Goal: Task Accomplishment & Management: Use online tool/utility

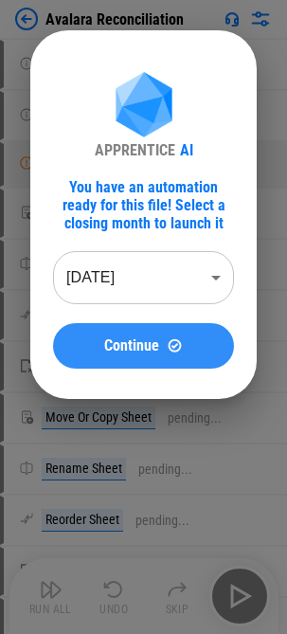
click at [136, 340] on span "Continue" at bounding box center [131, 345] width 55 height 15
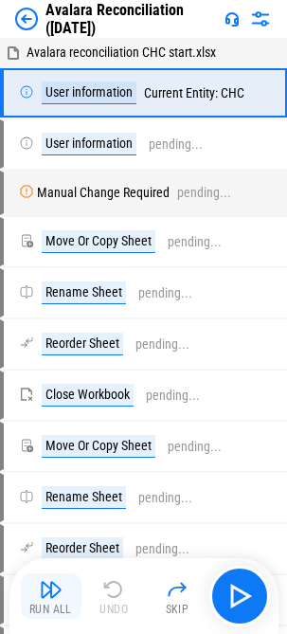
click at [59, 587] on img "button" at bounding box center [51, 589] width 23 height 23
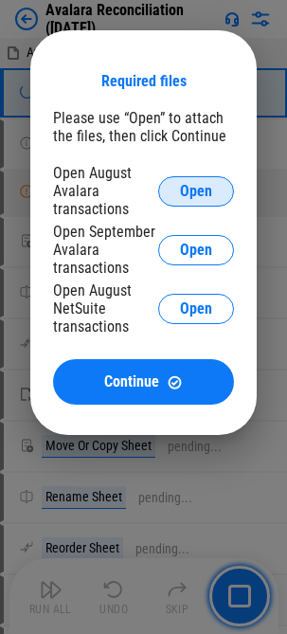
click at [203, 193] on span "Open" at bounding box center [196, 191] width 32 height 15
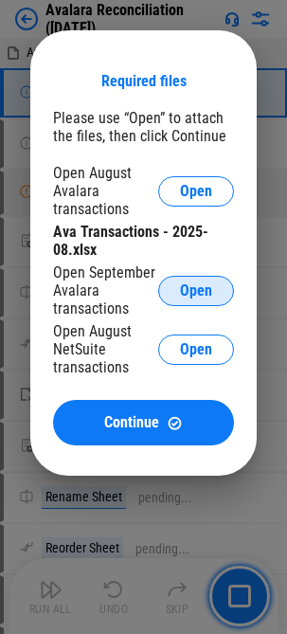
click at [213, 294] on button "Open" at bounding box center [196, 291] width 76 height 30
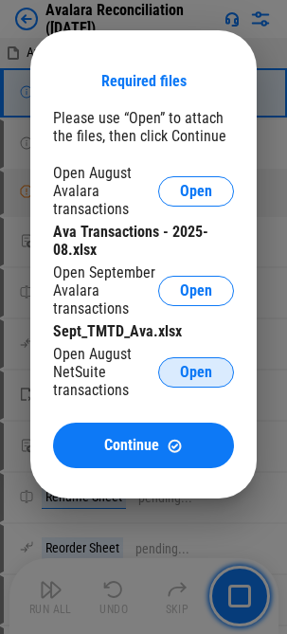
click at [197, 384] on button "Open" at bounding box center [196, 372] width 76 height 30
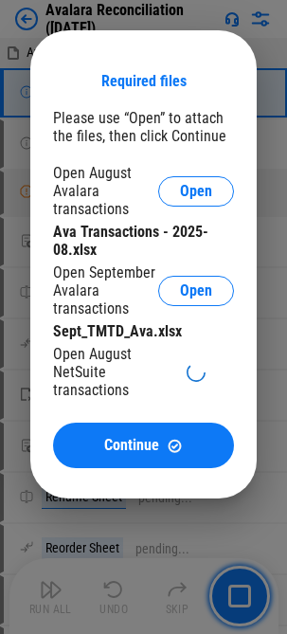
click at [104, 370] on div "Open August NetSuite transactions" at bounding box center [105, 372] width 105 height 54
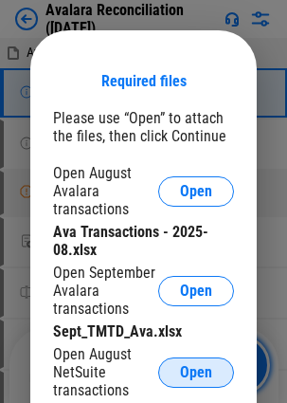
click at [198, 370] on span "Open" at bounding box center [196, 372] width 32 height 15
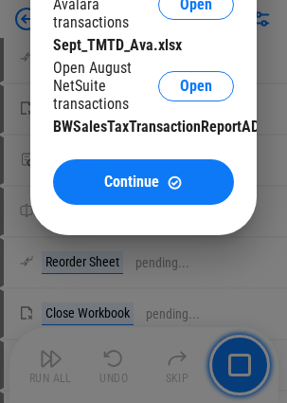
scroll to position [284, 0]
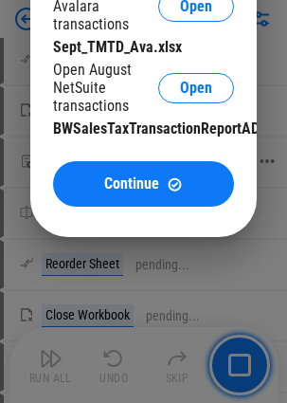
drag, startPoint x: 139, startPoint y: 179, endPoint x: 24, endPoint y: 169, distance: 116.1
click at [139, 179] on span "Continue" at bounding box center [131, 183] width 55 height 15
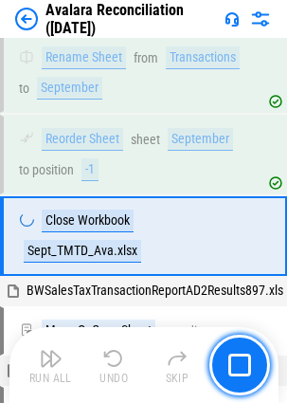
scroll to position [845, 0]
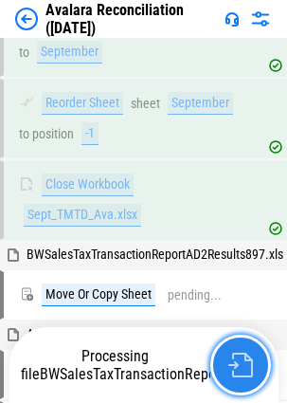
click at [232, 355] on img "button" at bounding box center [240, 364] width 25 height 25
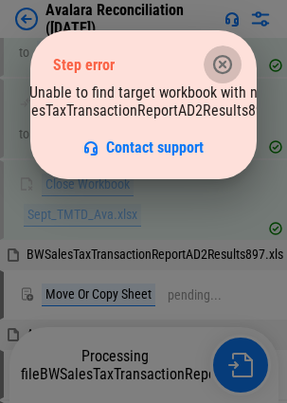
click at [226, 68] on icon "button" at bounding box center [222, 64] width 23 height 23
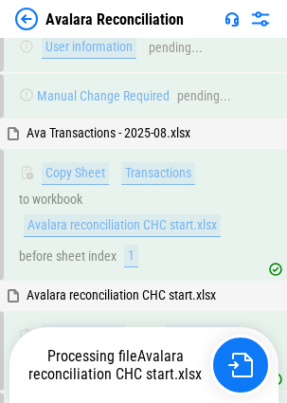
scroll to position [410, 0]
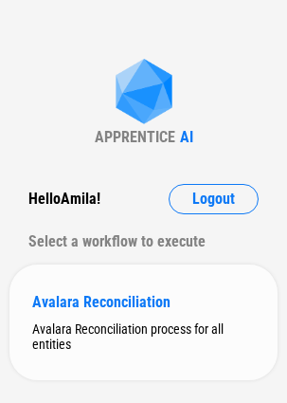
click at [110, 305] on div "Avalara Reconciliation" at bounding box center [143, 302] width 223 height 18
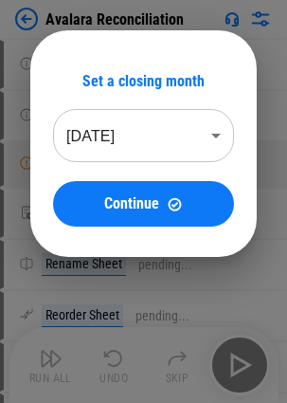
click at [136, 229] on div "Set a closing month Aug 2025 ******** ​ Continue" at bounding box center [143, 143] width 226 height 226
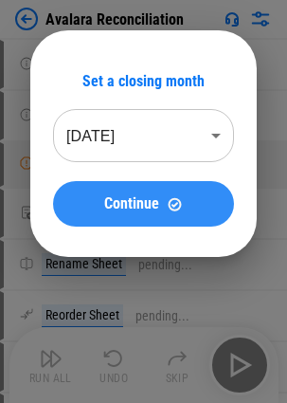
click at [141, 208] on span "Continue" at bounding box center [131, 203] width 55 height 15
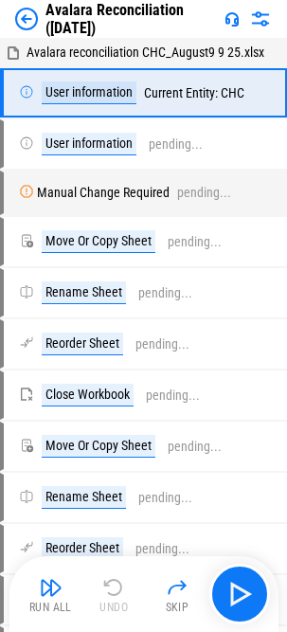
click at [47, 402] on button "Run All" at bounding box center [51, 593] width 61 height 45
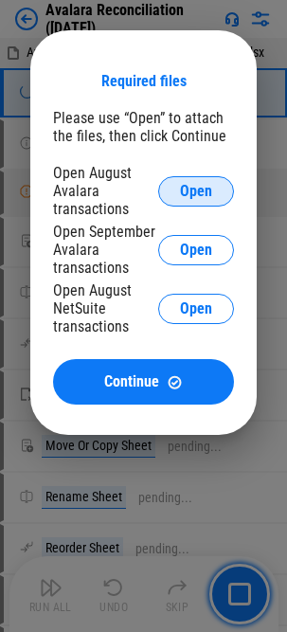
click at [201, 189] on span "Open" at bounding box center [196, 191] width 32 height 15
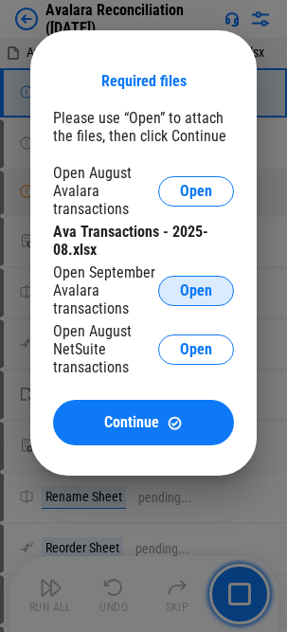
click at [195, 295] on span "Open" at bounding box center [196, 290] width 32 height 15
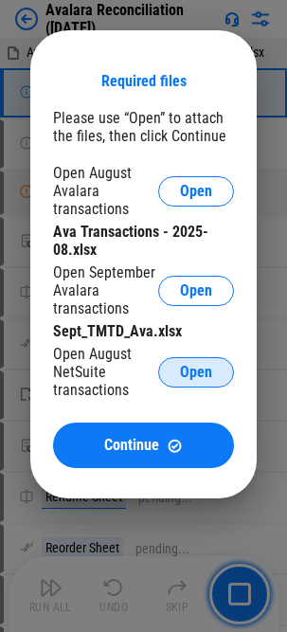
click at [206, 370] on span "Open" at bounding box center [196, 372] width 32 height 15
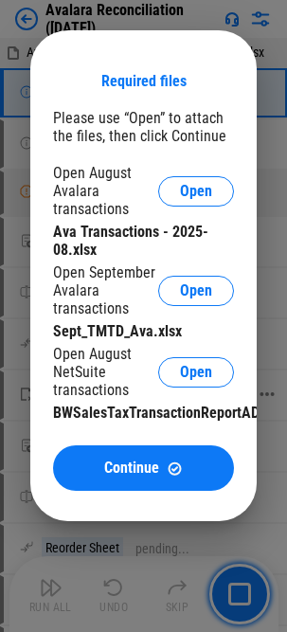
drag, startPoint x: 135, startPoint y: 466, endPoint x: 127, endPoint y: 471, distance: 9.8
click at [135, 402] on span "Continue" at bounding box center [131, 467] width 55 height 15
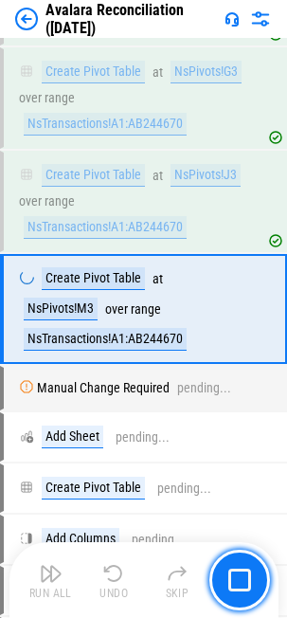
scroll to position [4699, 0]
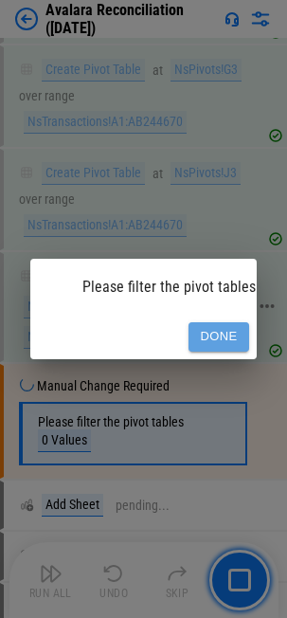
click at [220, 322] on button "Done" at bounding box center [219, 336] width 61 height 29
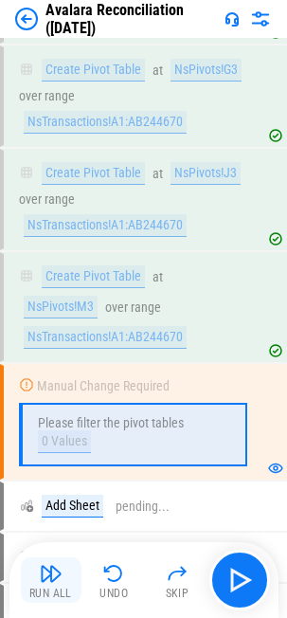
click at [45, 402] on img "button" at bounding box center [51, 573] width 23 height 23
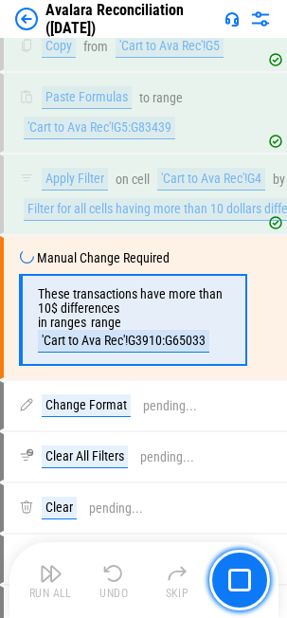
scroll to position [6390, 0]
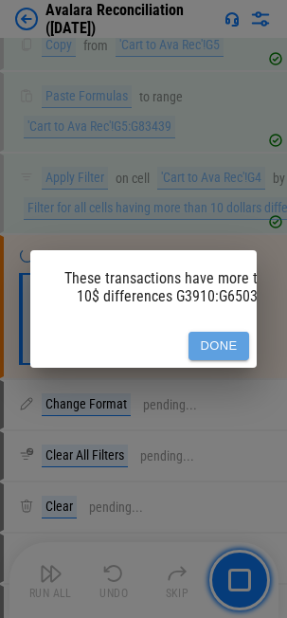
click at [208, 334] on button "Done" at bounding box center [219, 346] width 61 height 29
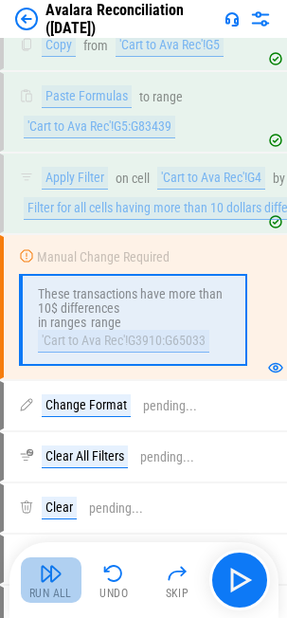
click at [54, 402] on img "button" at bounding box center [51, 573] width 23 height 23
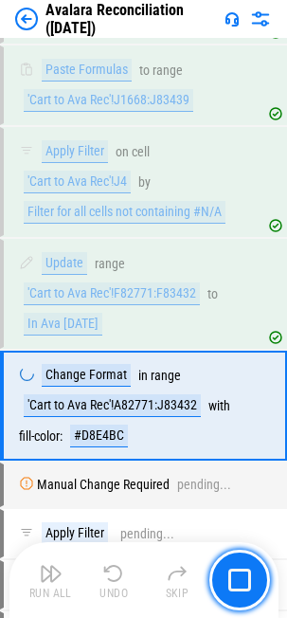
scroll to position [9061, 0]
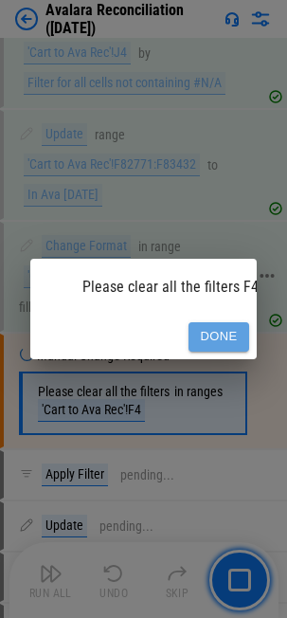
click at [212, 322] on button "Done" at bounding box center [219, 336] width 61 height 29
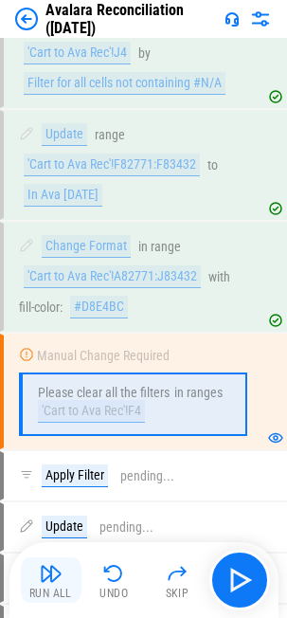
click at [62, 402] on div "Run All" at bounding box center [50, 592] width 43 height 11
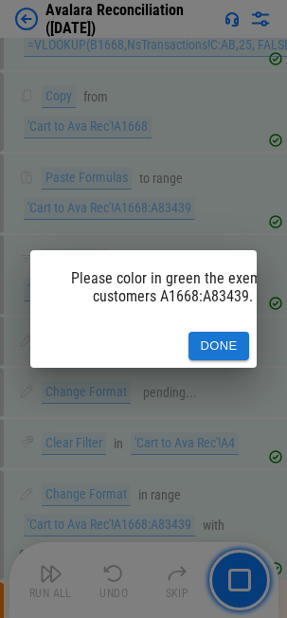
scroll to position [9627, 0]
click at [209, 339] on button "Done" at bounding box center [219, 346] width 61 height 29
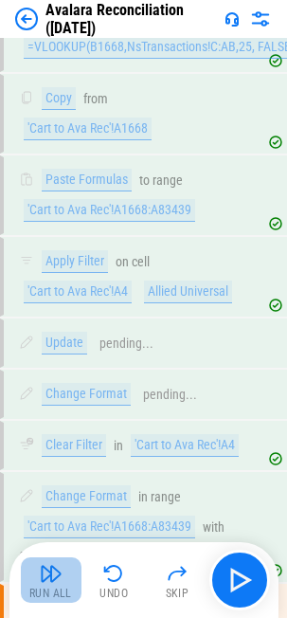
click at [49, 402] on img "button" at bounding box center [51, 573] width 23 height 23
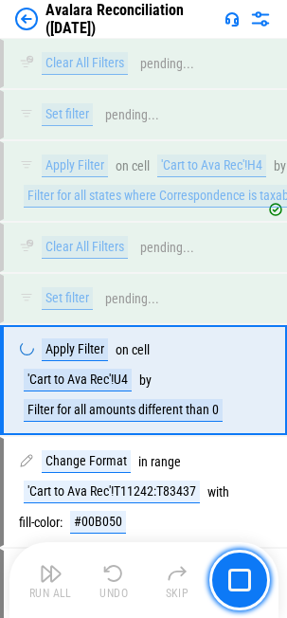
scroll to position [13061, 0]
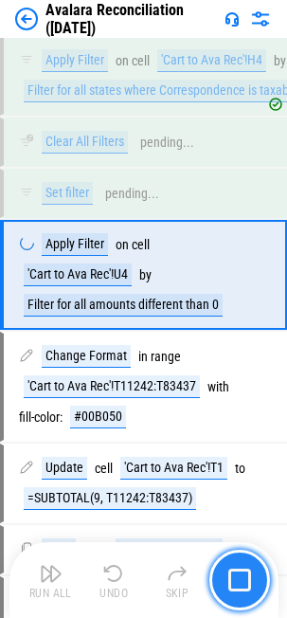
click at [237, 402] on img "button" at bounding box center [239, 579] width 23 height 23
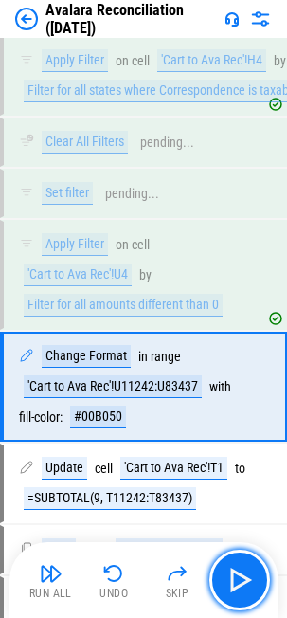
drag, startPoint x: 234, startPoint y: 569, endPoint x: 212, endPoint y: 568, distance: 21.9
click at [234, 402] on img "button" at bounding box center [240, 580] width 30 height 30
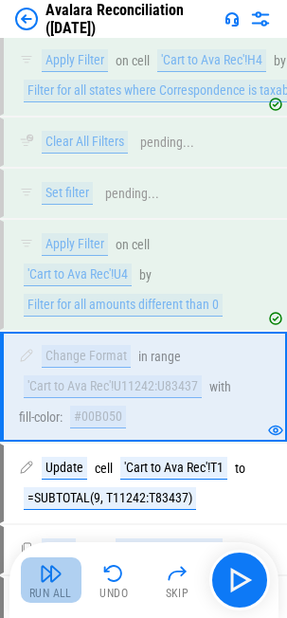
click at [47, 402] on img "button" at bounding box center [51, 573] width 23 height 23
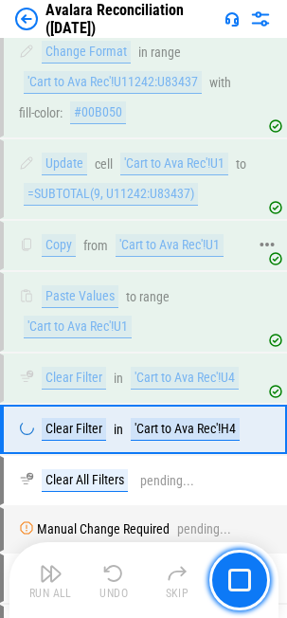
scroll to position [13519, 0]
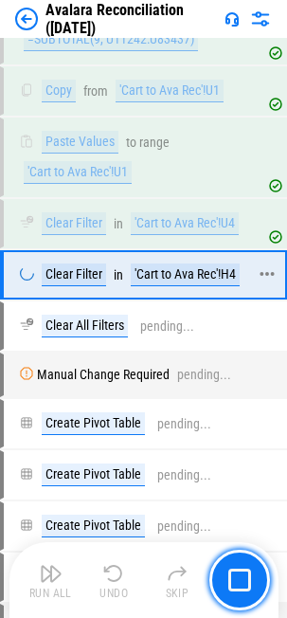
click at [271, 282] on icon at bounding box center [267, 273] width 17 height 17
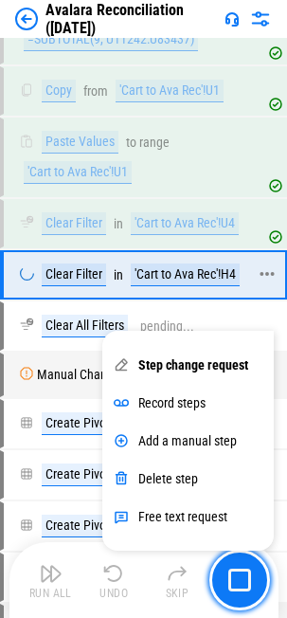
click at [59, 286] on div "Clear Filter" at bounding box center [74, 274] width 64 height 23
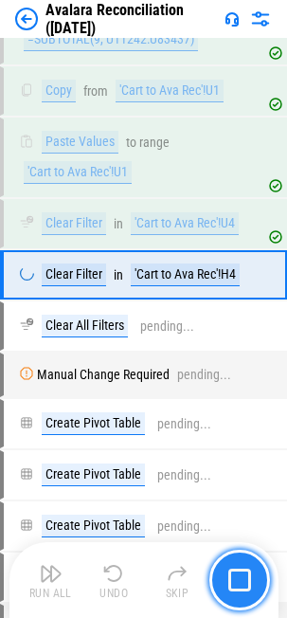
click at [243, 402] on img "button" at bounding box center [239, 579] width 23 height 23
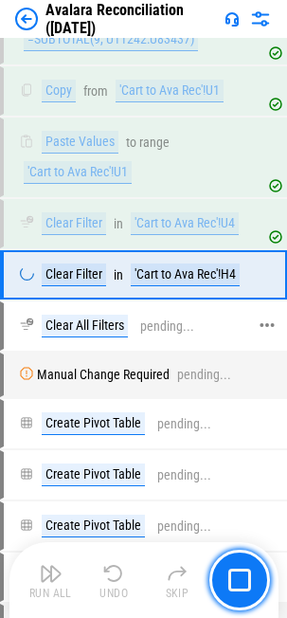
click at [86, 337] on div "Clear All Filters" at bounding box center [85, 326] width 86 height 23
click at [270, 282] on icon at bounding box center [267, 273] width 17 height 17
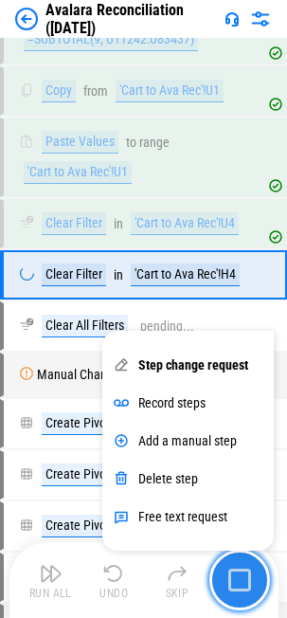
click at [242, 402] on img "button" at bounding box center [239, 579] width 23 height 23
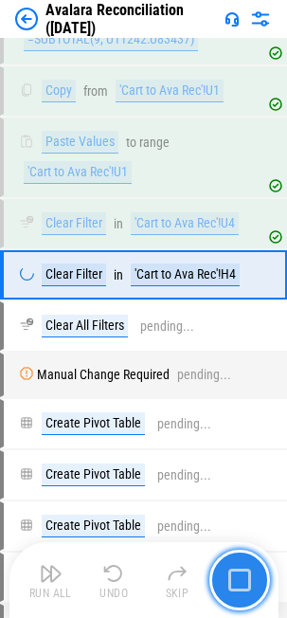
click at [230, 402] on img "button" at bounding box center [239, 579] width 23 height 23
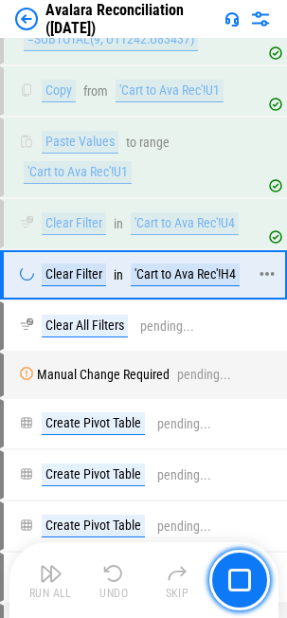
click at [262, 282] on icon at bounding box center [267, 273] width 17 height 17
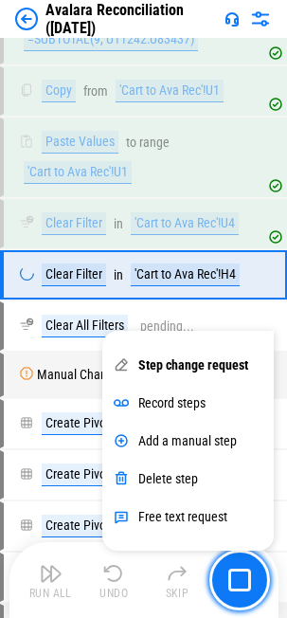
click at [182, 369] on div "Step change request" at bounding box center [193, 364] width 110 height 15
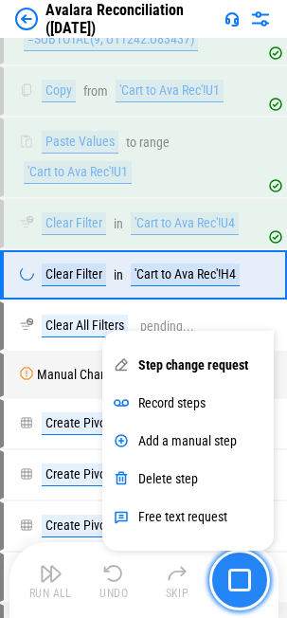
click at [238, 402] on img "button" at bounding box center [239, 579] width 23 height 23
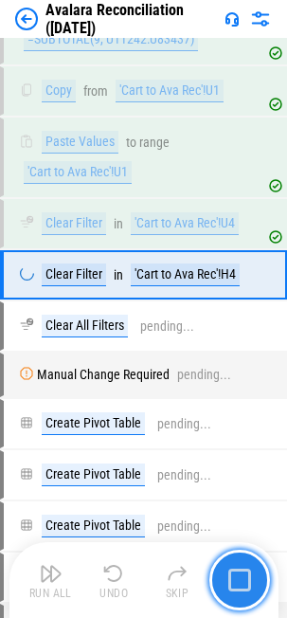
click at [232, 402] on img "button" at bounding box center [239, 579] width 23 height 23
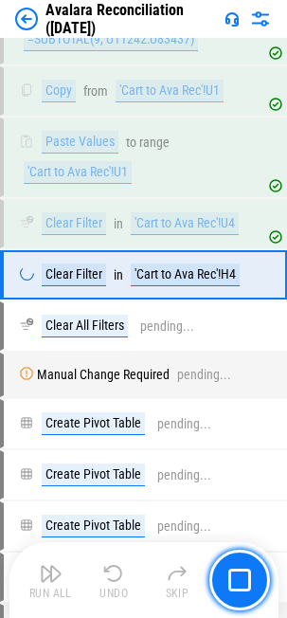
click at [48, 402] on div "Run All Undo Skip" at bounding box center [146, 580] width 250 height 61
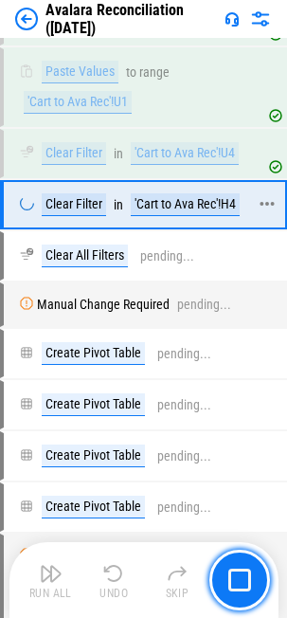
click at [24, 210] on icon at bounding box center [27, 203] width 14 height 14
click at [26, 211] on icon at bounding box center [27, 203] width 16 height 16
click at [262, 22] on img at bounding box center [260, 19] width 23 height 23
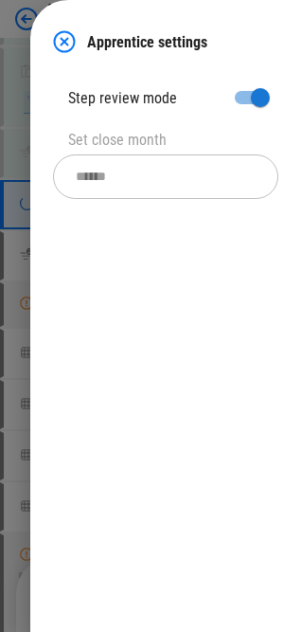
click at [70, 44] on img at bounding box center [64, 41] width 23 height 23
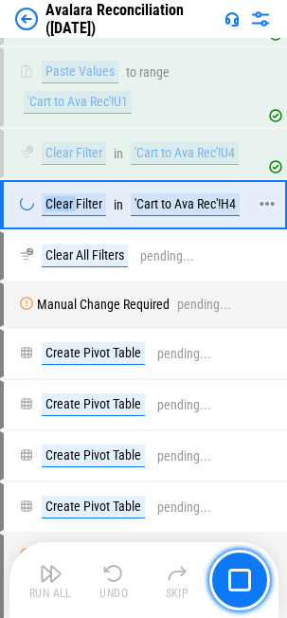
click at [74, 216] on div "Clear Filter" at bounding box center [74, 204] width 64 height 23
click at [238, 13] on img at bounding box center [232, 18] width 15 height 15
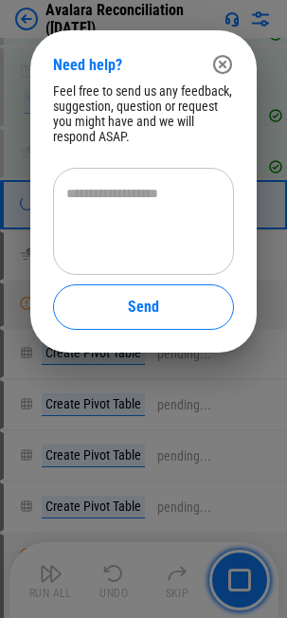
click at [238, 9] on div "Need help? Feel free to send us any feedback, suggestion, question or request y…" at bounding box center [143, 191] width 287 height 383
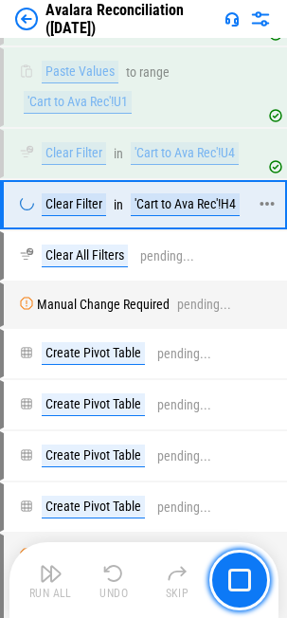
click at [270, 212] on icon at bounding box center [267, 203] width 17 height 17
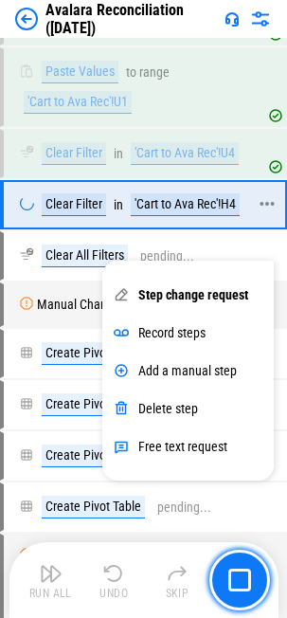
click at [266, 212] on icon at bounding box center [267, 203] width 17 height 17
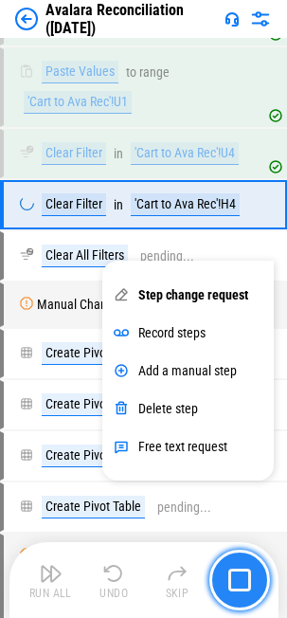
click at [250, 402] on img "button" at bounding box center [239, 579] width 23 height 23
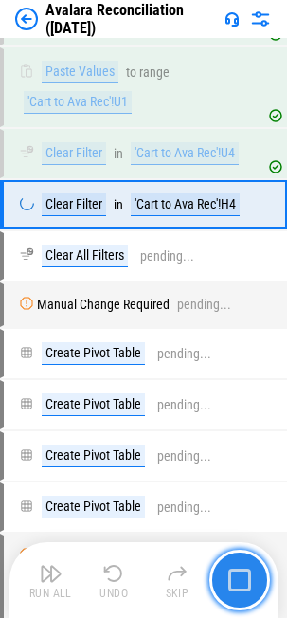
click at [239, 402] on img "button" at bounding box center [239, 579] width 23 height 23
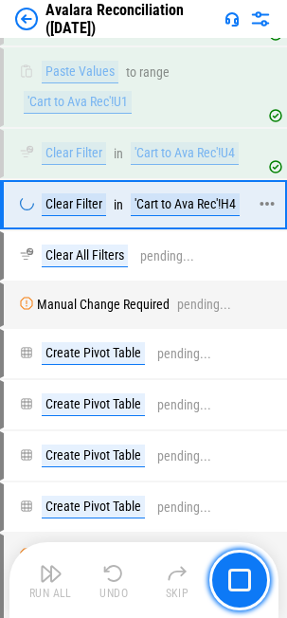
click at [77, 216] on div "Clear Filter" at bounding box center [74, 204] width 64 height 23
click at [129, 312] on div "Manual Change Required" at bounding box center [103, 305] width 133 height 14
click at [265, 212] on icon at bounding box center [267, 203] width 17 height 17
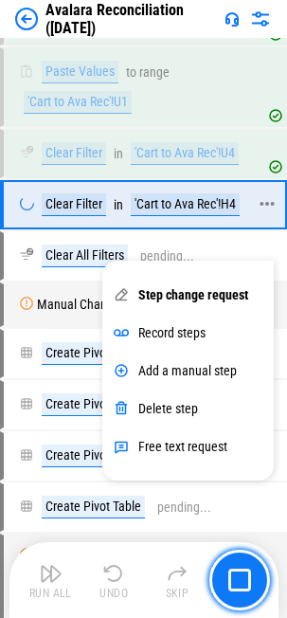
click at [56, 216] on div "Clear Filter" at bounding box center [74, 204] width 64 height 23
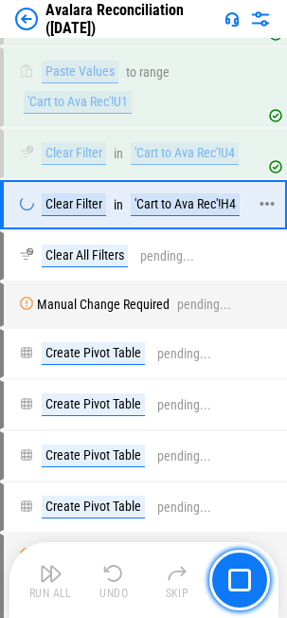
click at [33, 211] on icon at bounding box center [27, 203] width 16 height 16
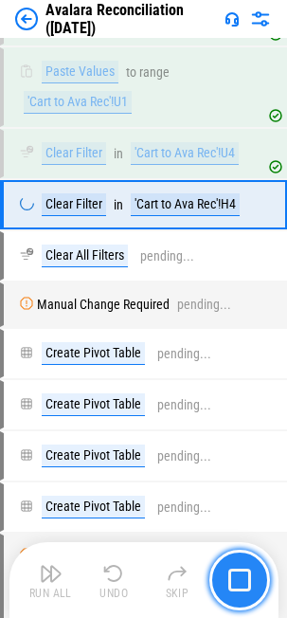
click at [237, 402] on img "button" at bounding box center [239, 579] width 23 height 23
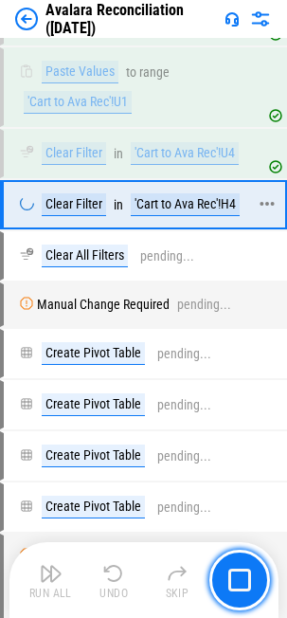
click at [77, 216] on div "Clear Filter" at bounding box center [74, 204] width 64 height 23
click at [28, 259] on icon at bounding box center [27, 252] width 13 height 11
click at [260, 263] on icon at bounding box center [267, 254] width 17 height 17
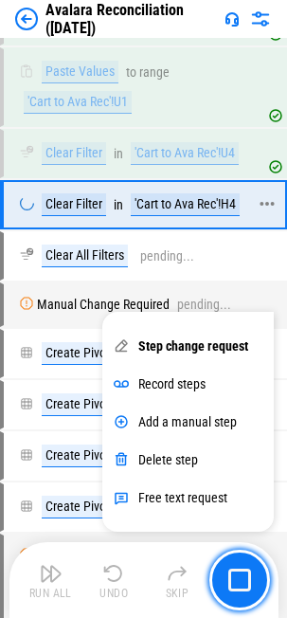
click at [99, 216] on div "Clear Filter" at bounding box center [74, 204] width 64 height 23
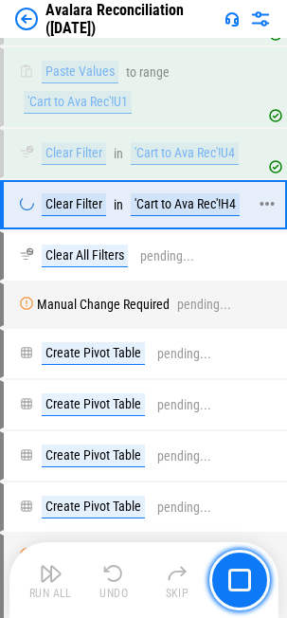
click at [121, 212] on div "in" at bounding box center [118, 205] width 9 height 14
click at [92, 216] on div "Clear Filter" at bounding box center [74, 204] width 64 height 23
click at [91, 216] on div "Clear Filter" at bounding box center [74, 204] width 64 height 23
click at [28, 210] on icon at bounding box center [27, 203] width 14 height 14
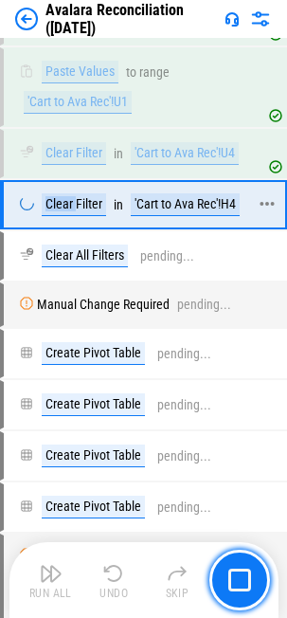
click at [28, 210] on icon at bounding box center [26, 202] width 15 height 15
click at [58, 216] on div "Clear Filter" at bounding box center [74, 204] width 64 height 23
click at [61, 216] on div "Clear Filter" at bounding box center [74, 204] width 64 height 23
click at [72, 216] on div "Clear Filter" at bounding box center [74, 204] width 64 height 23
drag, startPoint x: 90, startPoint y: 233, endPoint x: 153, endPoint y: 225, distance: 64.1
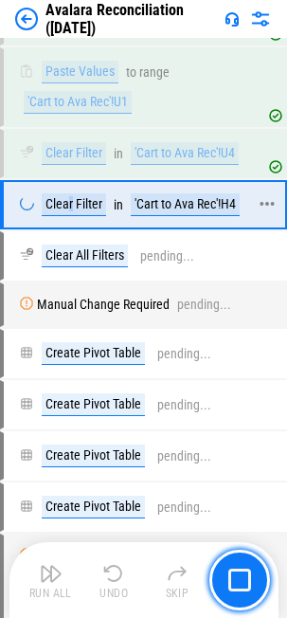
click at [92, 216] on div "Clear Filter" at bounding box center [74, 204] width 64 height 23
click at [280, 227] on div at bounding box center [275, 204] width 19 height 45
click at [223, 216] on div "'Cart to Ava Rec'!H4" at bounding box center [185, 204] width 109 height 23
click at [192, 216] on div "'Cart to Ava Rec'!H4" at bounding box center [185, 204] width 109 height 23
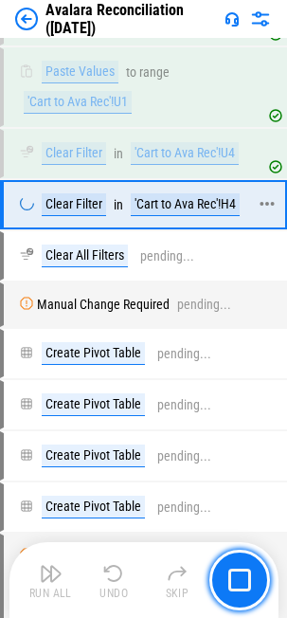
click at [192, 216] on div "'Cart to Ava Rec'!H4" at bounding box center [185, 204] width 109 height 23
click at [192, 268] on div "Clear All Filters pending..." at bounding box center [135, 255] width 262 height 45
click at [241, 267] on div "Clear All Filters pending..." at bounding box center [133, 255] width 228 height 23
click at [59, 267] on div "Clear All Filters" at bounding box center [85, 255] width 86 height 23
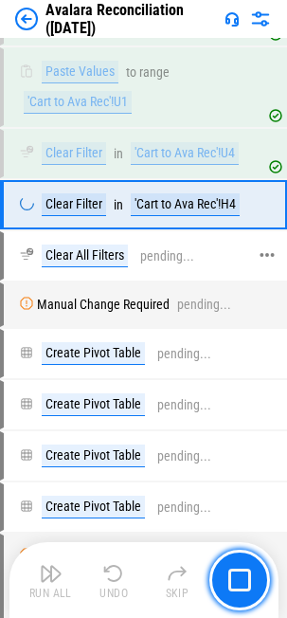
click at [272, 257] on icon at bounding box center [267, 255] width 14 height 4
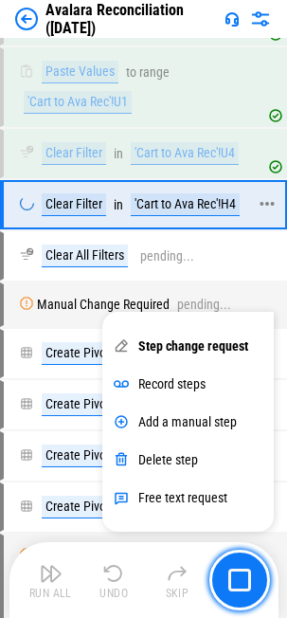
click at [277, 227] on div at bounding box center [275, 204] width 19 height 45
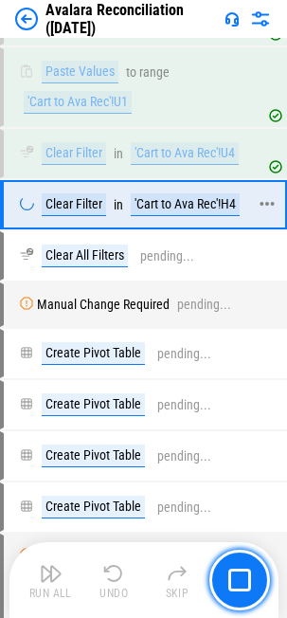
click at [270, 212] on icon at bounding box center [267, 203] width 17 height 17
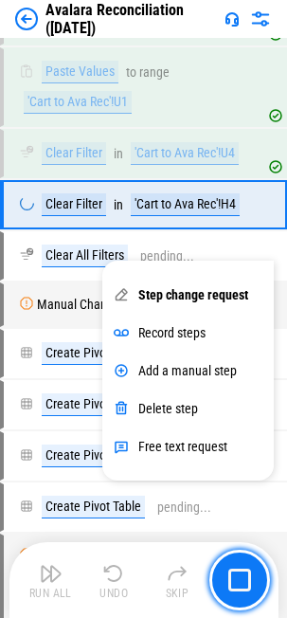
click at [192, 293] on div "Step change request" at bounding box center [193, 294] width 110 height 15
click at [121, 294] on icon at bounding box center [121, 294] width 15 height 15
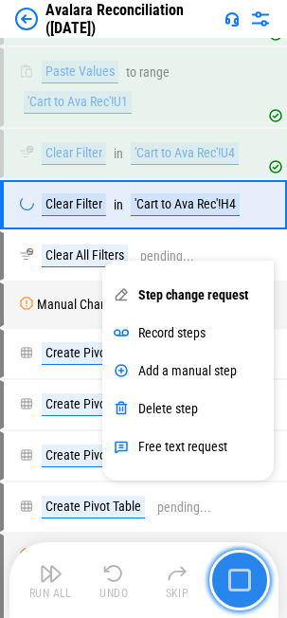
click at [230, 402] on button "button" at bounding box center [239, 580] width 61 height 61
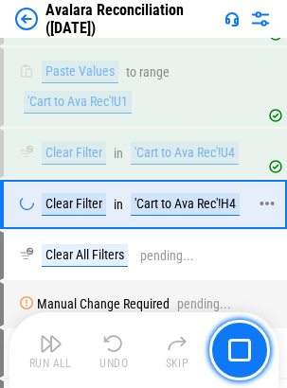
click at [263, 212] on icon at bounding box center [267, 203] width 17 height 17
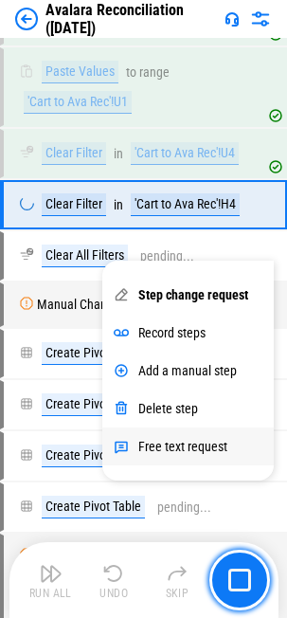
click at [174, 402] on div "Free text request" at bounding box center [182, 446] width 89 height 15
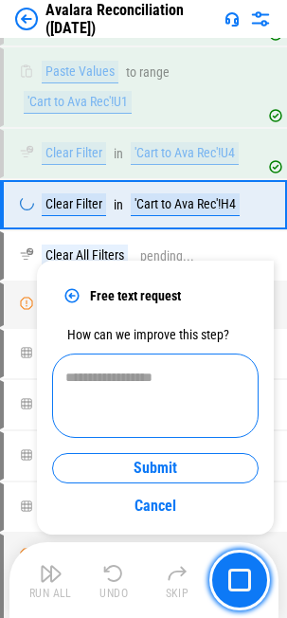
click at [131, 380] on textarea at bounding box center [155, 396] width 180 height 53
type textarea "*"
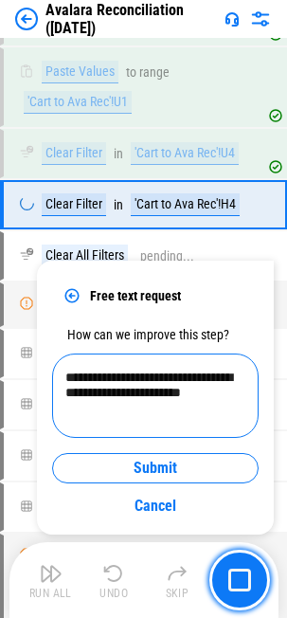
type textarea "**********"
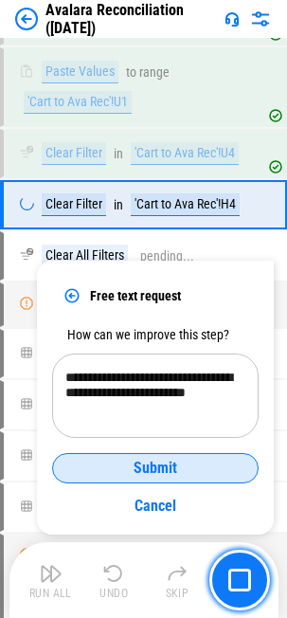
click at [142, 402] on span "Submit" at bounding box center [156, 467] width 44 height 15
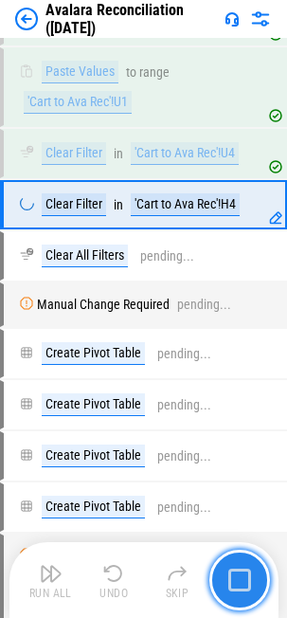
click at [247, 402] on img "button" at bounding box center [239, 579] width 23 height 23
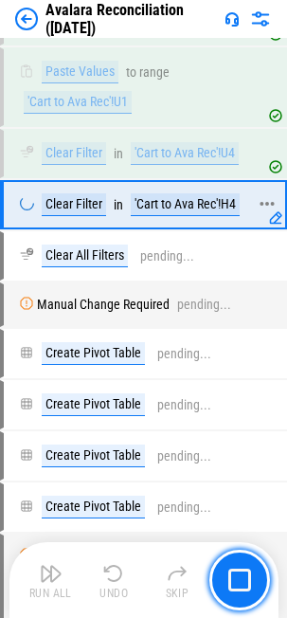
click at [273, 227] on div at bounding box center [267, 204] width 17 height 45
click at [269, 212] on icon at bounding box center [267, 203] width 17 height 17
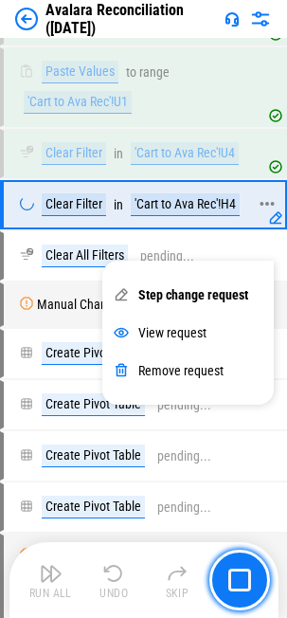
click at [269, 212] on icon at bounding box center [267, 203] width 17 height 17
click at [165, 336] on div "View request" at bounding box center [172, 332] width 68 height 15
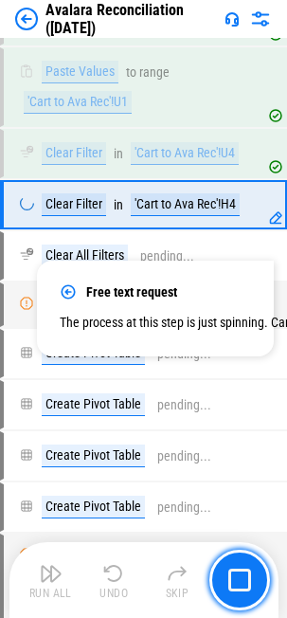
click at [215, 284] on div "Free text request" at bounding box center [155, 291] width 191 height 17
click at [75, 296] on icon at bounding box center [68, 291] width 17 height 17
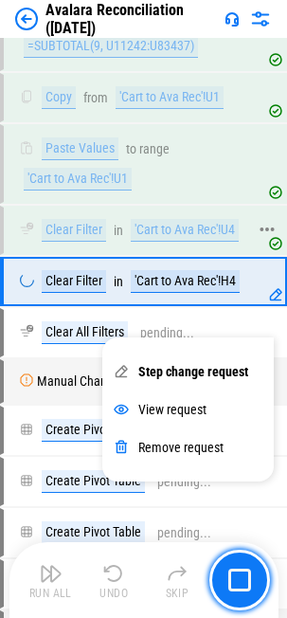
scroll to position [13466, 0]
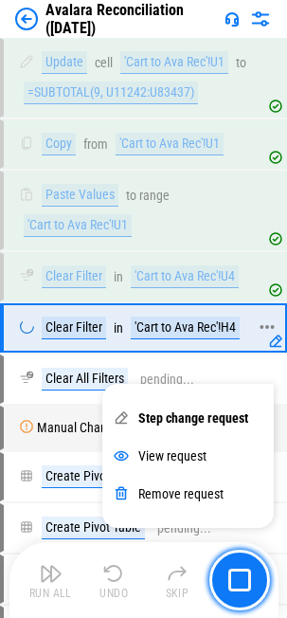
click at [253, 351] on div "Clear Filter in 'Cart to Ava Rec'!H4" at bounding box center [135, 327] width 262 height 45
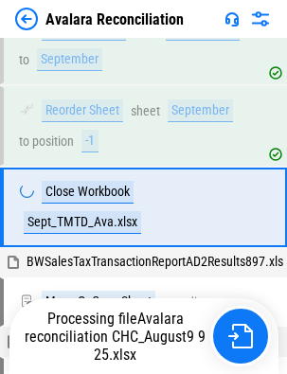
scroll to position [816, 0]
